Goal: Task Accomplishment & Management: Use online tool/utility

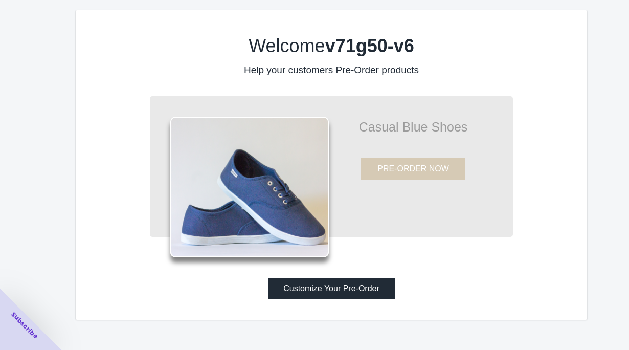
click at [327, 290] on button "Customize Your Pre-Order" at bounding box center [331, 287] width 127 height 21
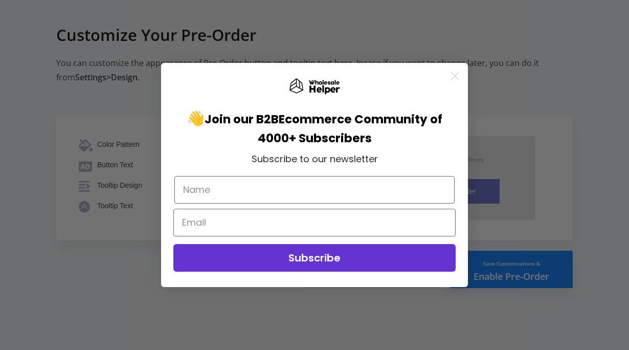
click at [455, 74] on circle "Close dialog" at bounding box center [454, 75] width 17 height 17
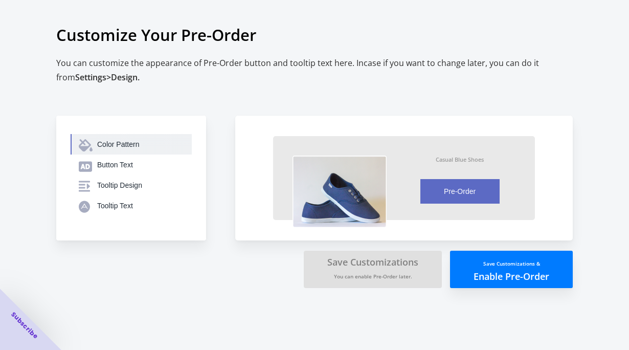
click at [117, 141] on div "Color Pattern" at bounding box center [140, 144] width 86 height 10
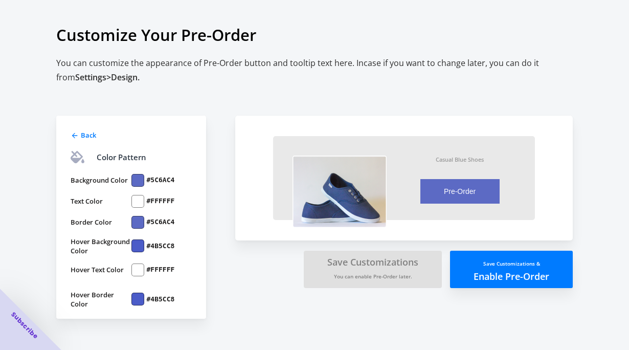
click at [79, 133] on div "Back" at bounding box center [129, 134] width 123 height 12
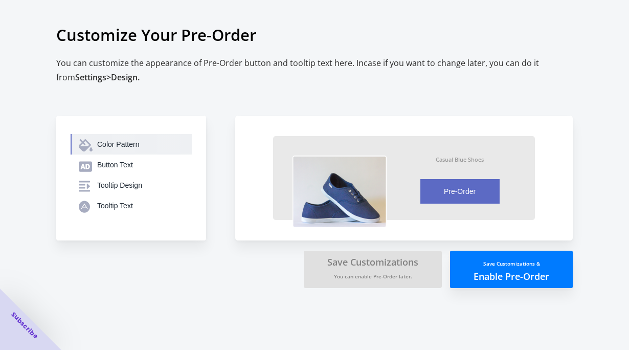
click at [130, 144] on div "Color Pattern" at bounding box center [140, 144] width 86 height 10
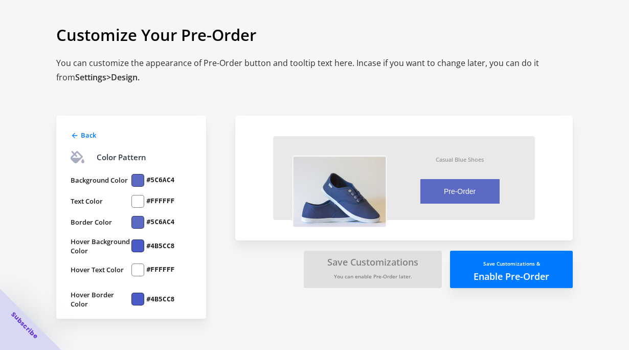
click at [72, 132] on icon at bounding box center [75, 135] width 8 height 8
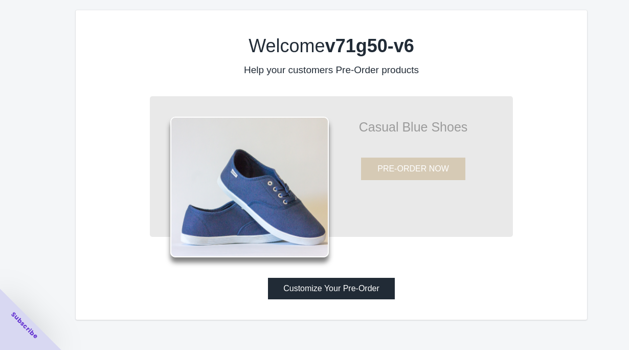
click at [311, 283] on button "Customize Your Pre-Order" at bounding box center [331, 287] width 127 height 21
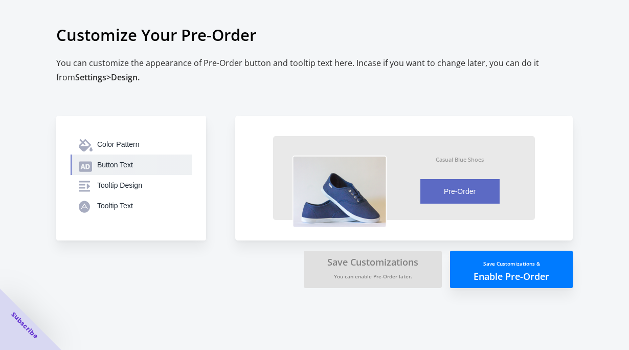
click at [133, 159] on button "Button Text" at bounding box center [131, 164] width 121 height 20
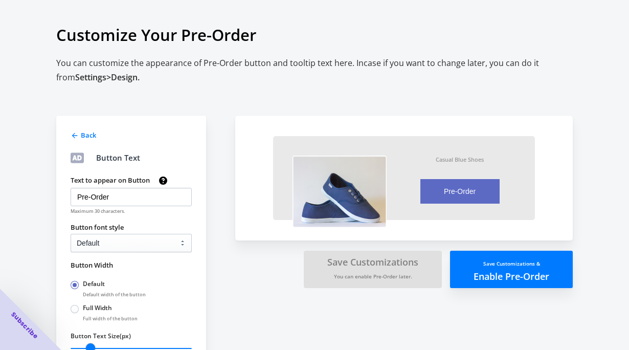
click at [74, 131] on icon at bounding box center [75, 135] width 8 height 8
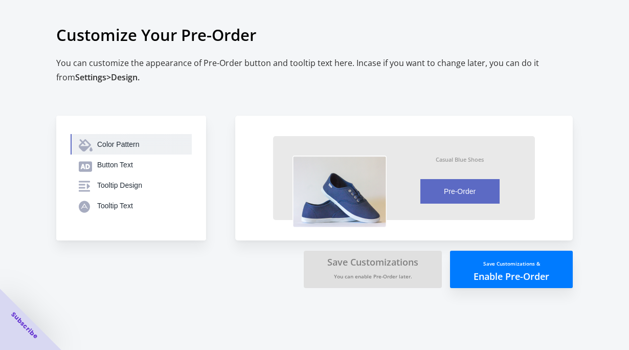
click at [103, 145] on div "Color Pattern" at bounding box center [140, 144] width 86 height 10
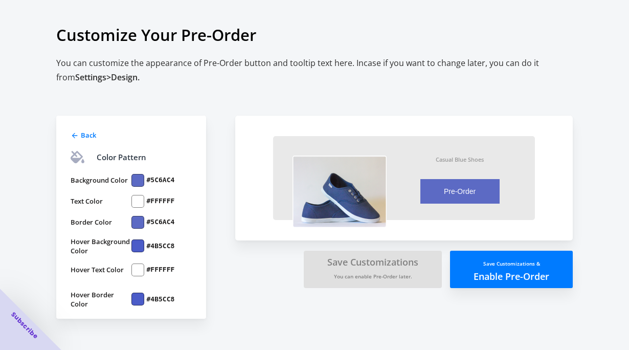
click at [77, 131] on icon at bounding box center [75, 135] width 8 height 8
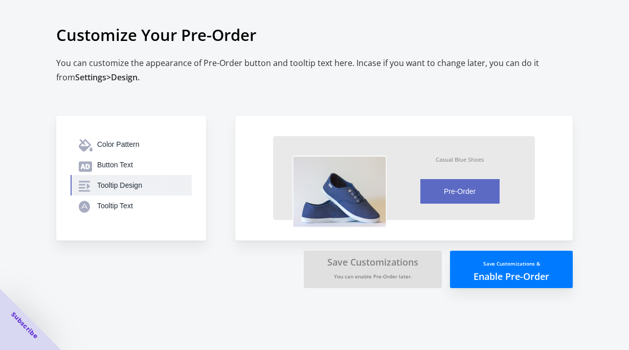
click at [115, 191] on button "Tooltip Design" at bounding box center [131, 185] width 121 height 20
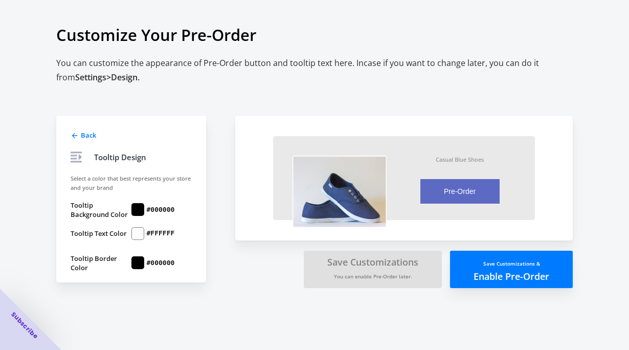
click at [78, 135] on icon at bounding box center [75, 135] width 8 height 8
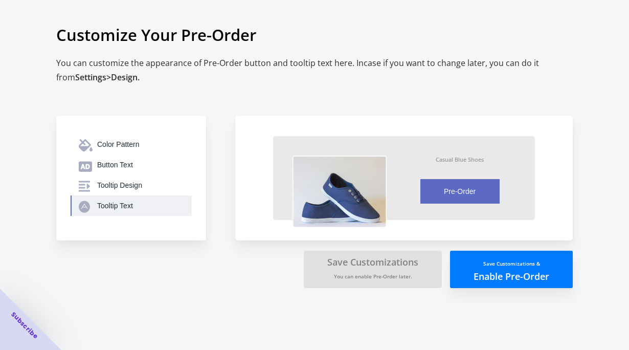
click at [114, 210] on div "Tooltip Text" at bounding box center [140, 205] width 86 height 10
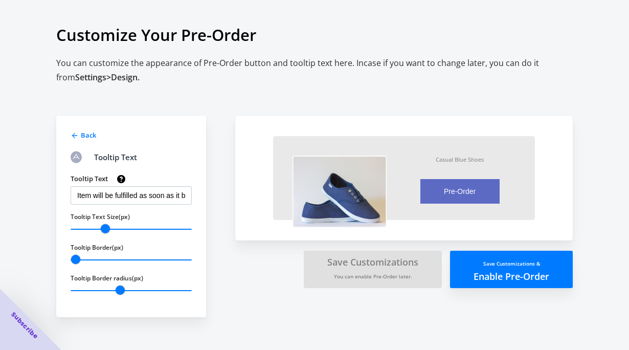
click at [78, 134] on icon at bounding box center [75, 135] width 8 height 8
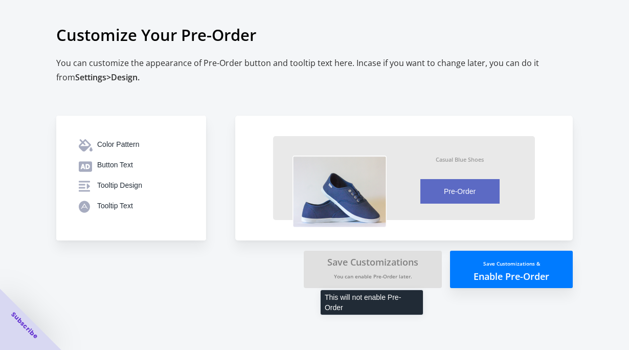
click at [382, 259] on button "Save Customizations You can enable Pre-Order later." at bounding box center [373, 268] width 138 height 37
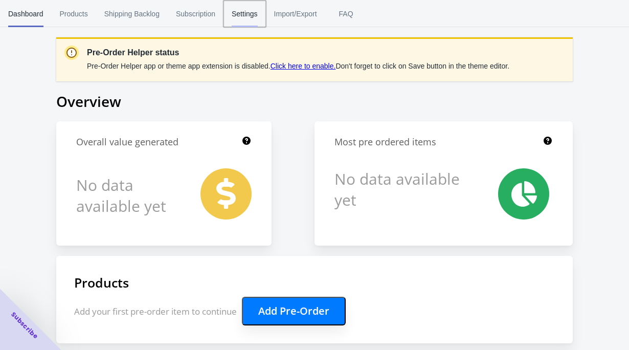
click at [239, 16] on span "Settings" at bounding box center [245, 14] width 26 height 27
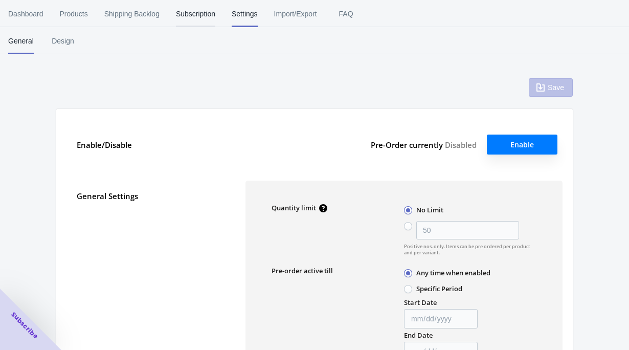
type input "50"
type textarea "Inventory level is <qty>. Some of the items will be pre-ordered."
type textarea "Only <qty> items left in stock."
type textarea "A maximum of <qty> products can be pre ordered."
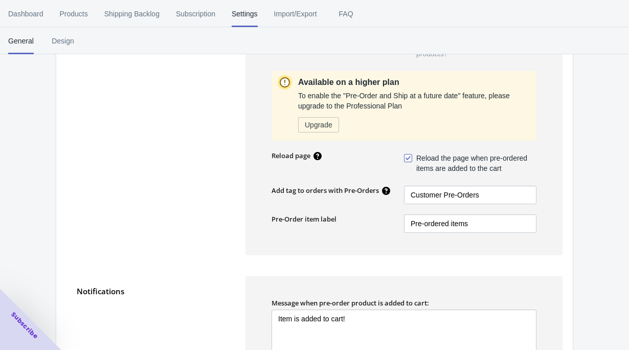
scroll to position [390, 0]
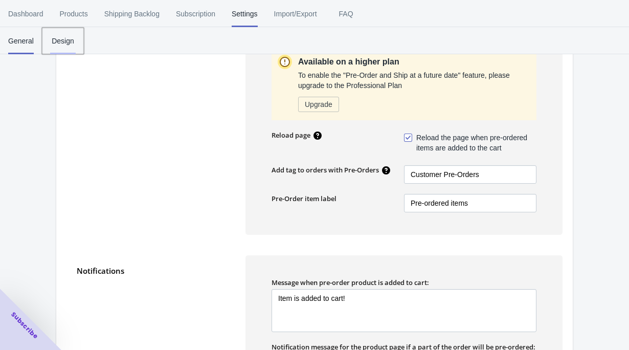
click at [63, 39] on span "Design" at bounding box center [63, 41] width 26 height 27
